Goal: Information Seeking & Learning: Learn about a topic

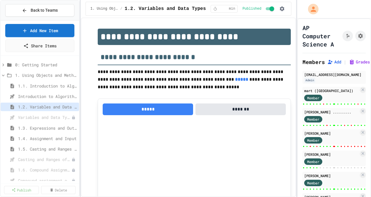
select select "***"
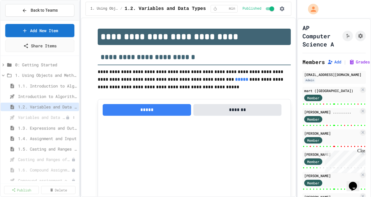
click at [39, 116] on span "Variables and Data Types - Quiz" at bounding box center [42, 117] width 48 height 6
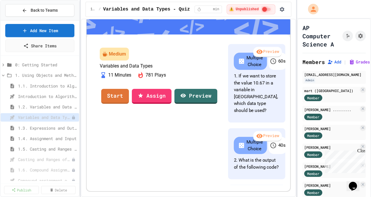
scroll to position [29, 0]
click at [164, 103] on link "Assign" at bounding box center [151, 96] width 37 height 16
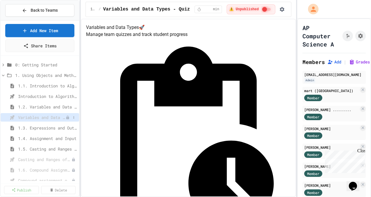
click at [66, 116] on icon at bounding box center [67, 117] width 3 height 4
click at [72, 116] on icon at bounding box center [74, 118] width 4 height 4
click at [61, 138] on button "Publish" at bounding box center [53, 138] width 37 height 11
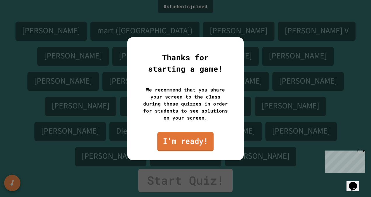
click at [197, 138] on link "I'm ready!" at bounding box center [185, 141] width 57 height 19
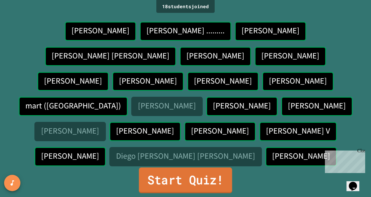
click at [190, 167] on link "Start Quiz!" at bounding box center [185, 180] width 93 height 26
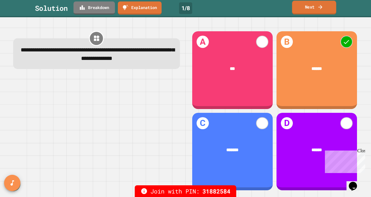
click at [309, 6] on link "Next" at bounding box center [314, 8] width 44 height 14
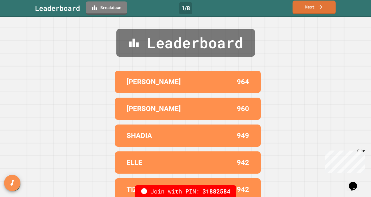
click at [310, 8] on link "Next" at bounding box center [314, 8] width 43 height 14
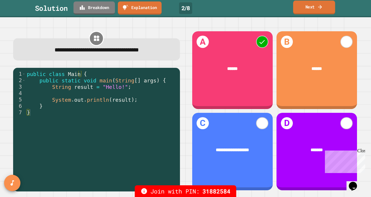
click at [306, 9] on link "Next" at bounding box center [314, 8] width 42 height 14
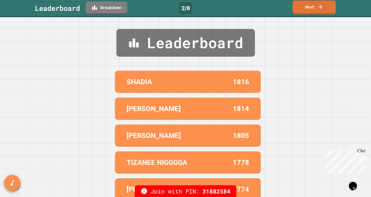
click at [312, 9] on link "Next" at bounding box center [314, 8] width 43 height 14
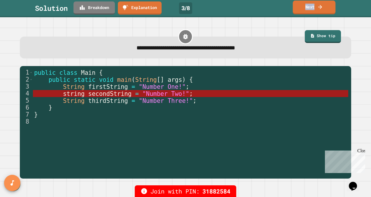
click at [305, 12] on link "Next" at bounding box center [314, 8] width 43 height 14
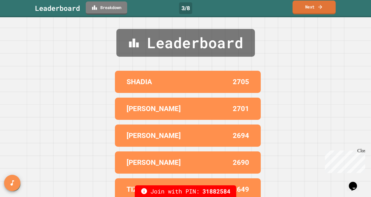
click at [312, 3] on link "Next" at bounding box center [314, 8] width 43 height 14
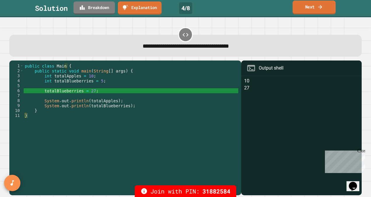
click at [312, 7] on link "Next" at bounding box center [314, 8] width 43 height 14
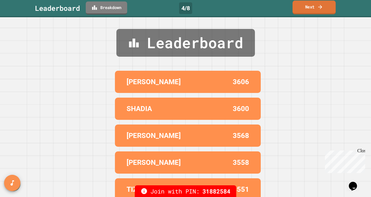
click at [312, 7] on link "Next" at bounding box center [314, 8] width 43 height 14
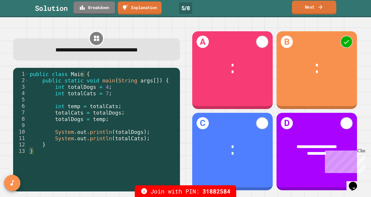
click at [311, 10] on link "Next" at bounding box center [314, 8] width 44 height 14
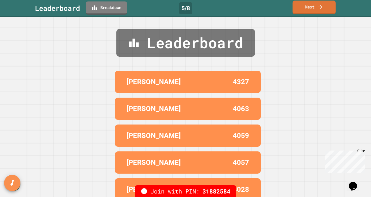
click at [326, 6] on link "Next" at bounding box center [314, 8] width 43 height 14
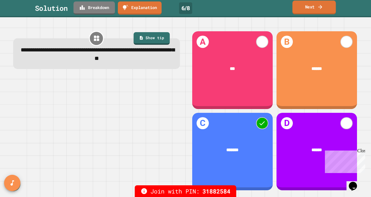
click at [316, 8] on link "Next" at bounding box center [314, 8] width 43 height 14
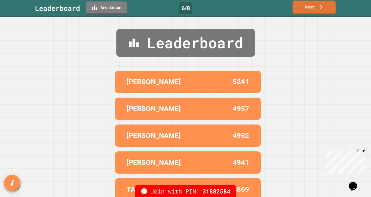
click at [316, 8] on link "Next" at bounding box center [314, 8] width 43 height 14
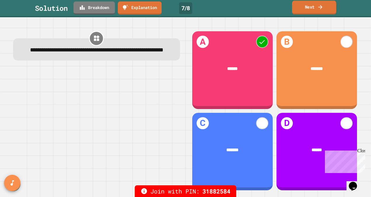
click at [306, 4] on link "Next" at bounding box center [314, 8] width 44 height 14
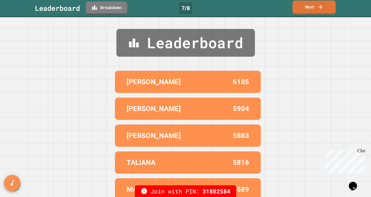
click at [307, 11] on link "Next" at bounding box center [314, 8] width 43 height 14
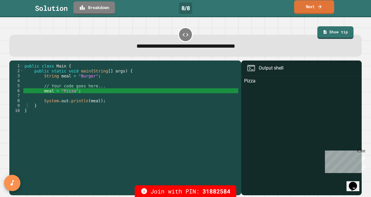
click at [303, 9] on link "Next" at bounding box center [314, 7] width 40 height 14
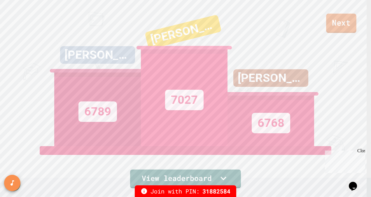
click at [346, 23] on link "Next" at bounding box center [341, 23] width 30 height 19
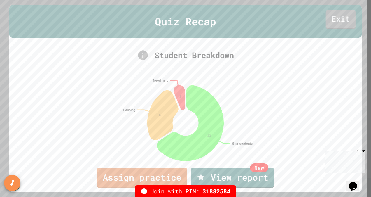
click at [332, 20] on link "Exit" at bounding box center [341, 19] width 30 height 19
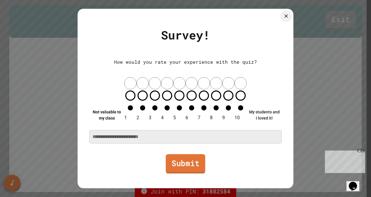
click at [197, 154] on link "Submit" at bounding box center [185, 163] width 39 height 19
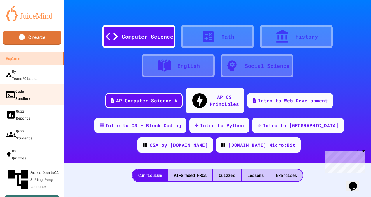
click at [30, 87] on div "Code Sandbox" at bounding box center [17, 94] width 25 height 14
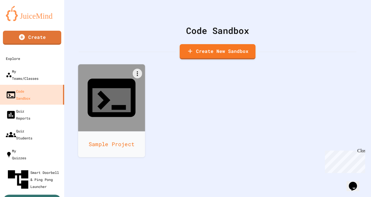
click at [129, 85] on div at bounding box center [111, 97] width 67 height 67
click at [114, 88] on icon at bounding box center [111, 100] width 38 height 24
